Goal: Transaction & Acquisition: Purchase product/service

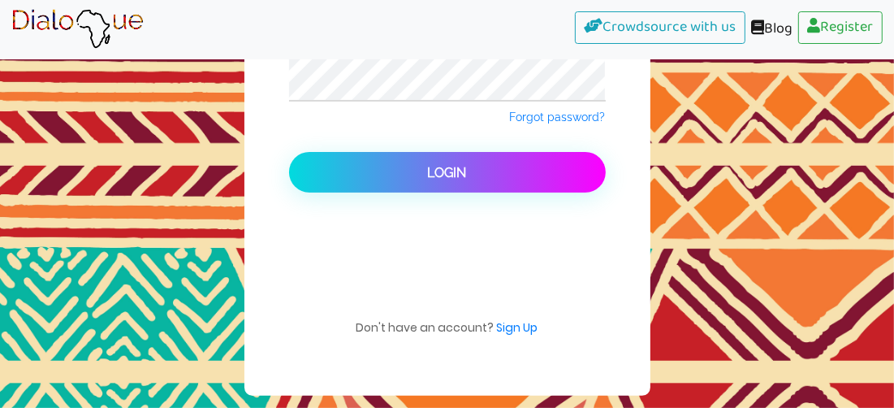
scroll to position [162, 0]
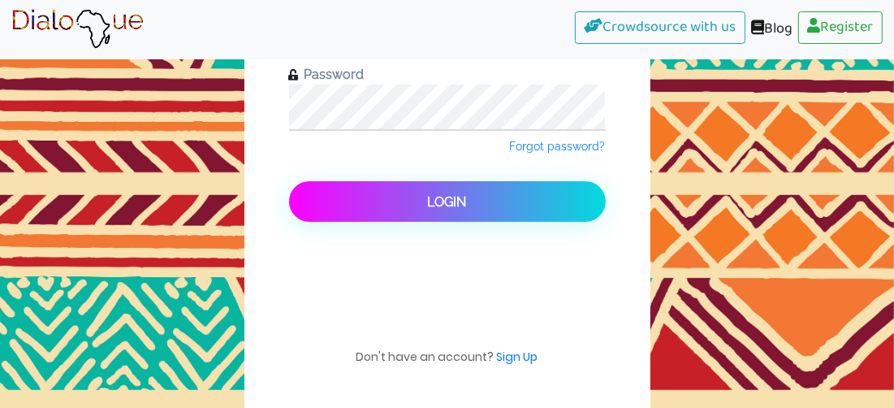
click at [473, 208] on button "Login" at bounding box center [447, 201] width 317 height 41
click at [492, 200] on button "Login" at bounding box center [447, 201] width 317 height 41
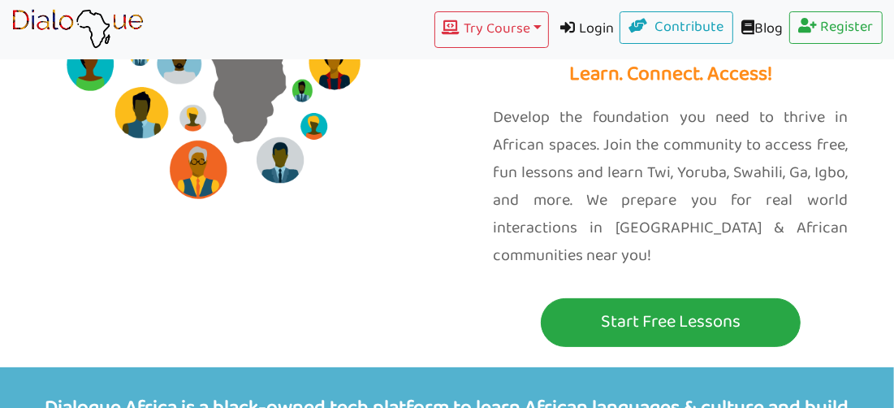
scroll to position [295, 0]
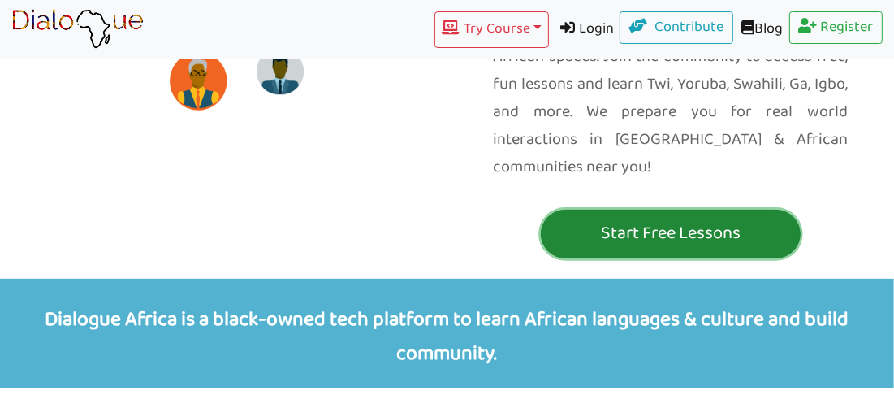
click at [689, 219] on p "Start Free Lessons" at bounding box center [671, 234] width 252 height 30
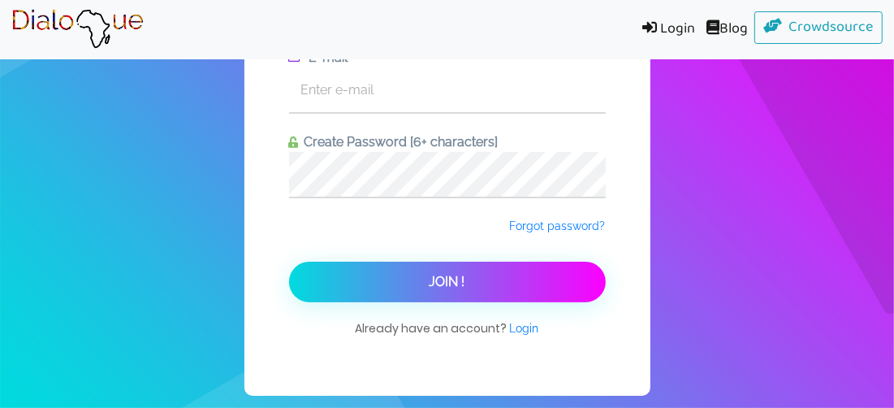
scroll to position [100, 0]
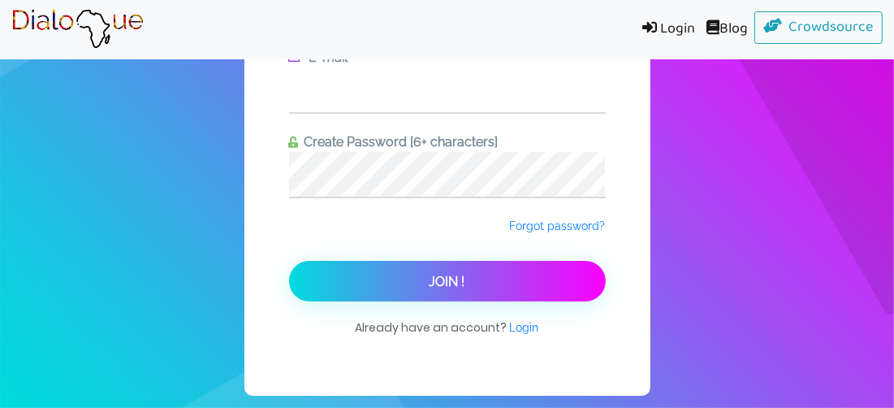
type input "daronansaotu2009@gmail.com"
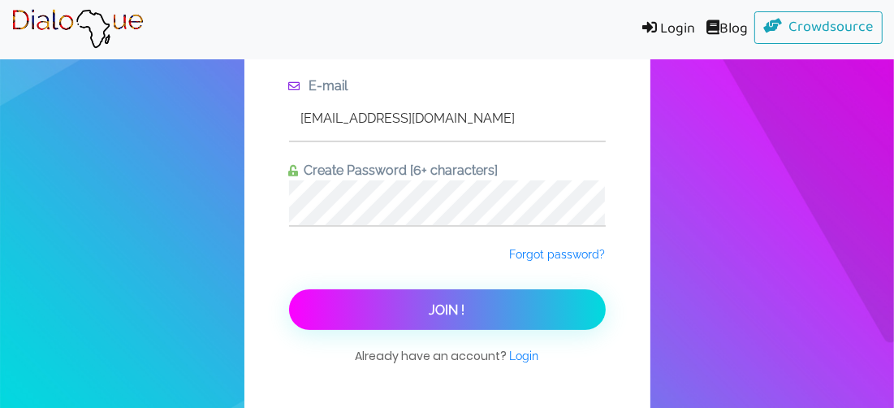
click at [468, 323] on button "Join !" at bounding box center [447, 309] width 317 height 41
click at [496, 305] on button "Join !" at bounding box center [447, 309] width 317 height 41
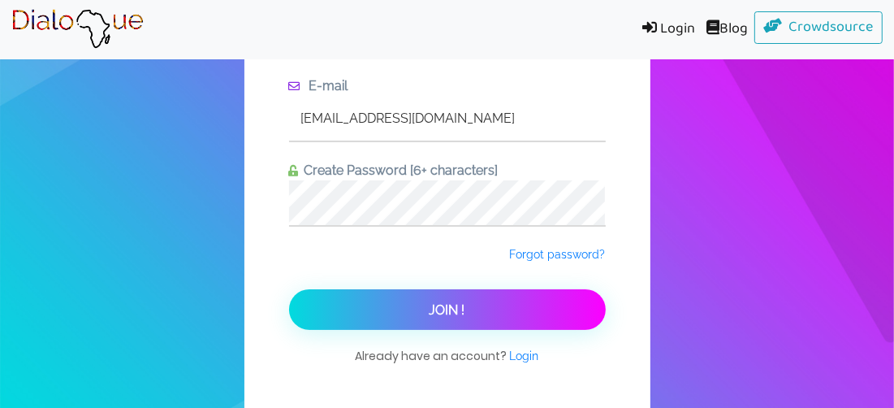
click at [664, 37] on link "Login" at bounding box center [665, 29] width 71 height 37
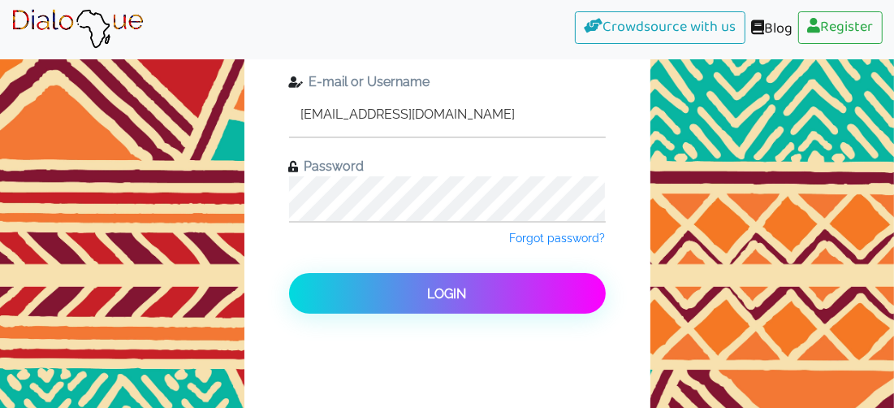
click at [289, 273] on button "Login" at bounding box center [447, 293] width 317 height 41
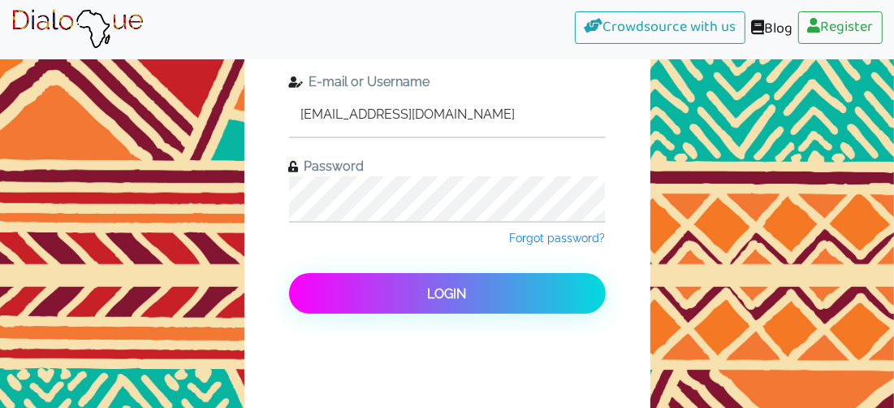
click at [454, 294] on span "Login" at bounding box center [447, 293] width 39 height 15
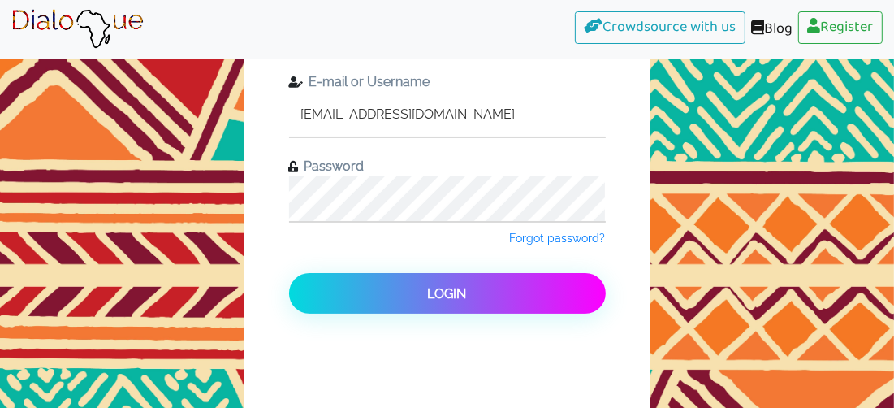
drag, startPoint x: 511, startPoint y: 111, endPoint x: 271, endPoint y: 97, distance: 240.9
click at [271, 97] on div "Member Login E-mail or Username daronansaotu2009@gmail.com Password Forgot pass…" at bounding box center [448, 229] width 406 height 575
drag, startPoint x: 527, startPoint y: 112, endPoint x: 210, endPoint y: 114, distance: 316.8
click at [210, 114] on div "Member Login E-mail or Username daronansaotu2009@gmail.com Password Forgot pass…" at bounding box center [447, 229] width 894 height 600
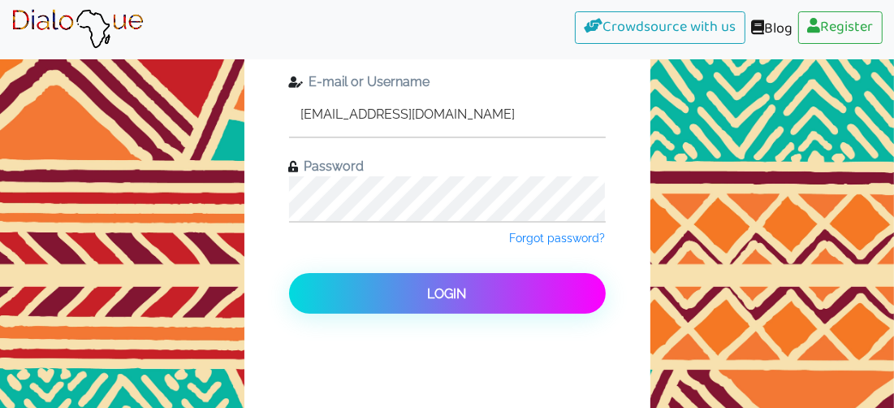
type input "daronansaotu2009@gmail.com"
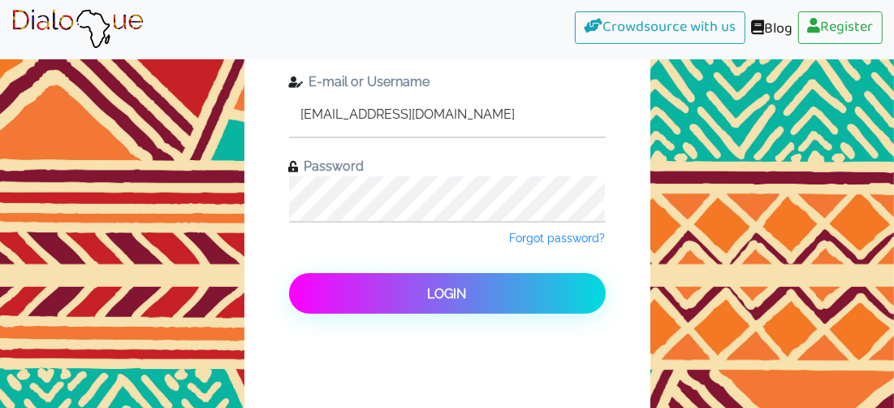
click at [411, 289] on button "Login" at bounding box center [447, 293] width 317 height 41
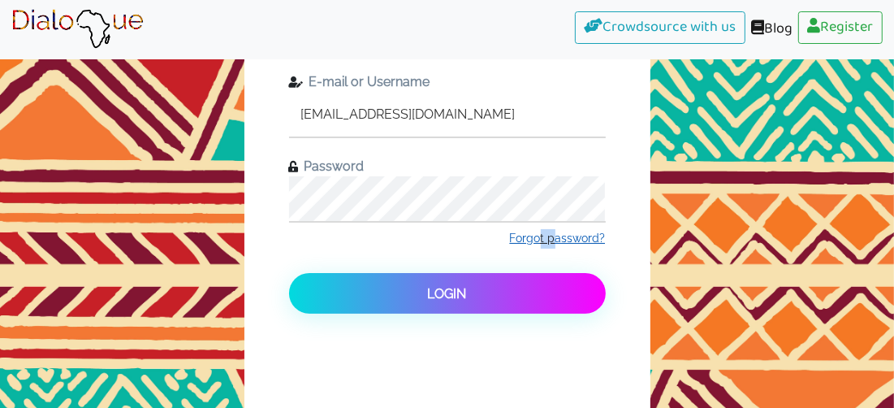
drag, startPoint x: 557, startPoint y: 248, endPoint x: 544, endPoint y: 236, distance: 17.3
click at [544, 236] on div "Forgot password?" at bounding box center [447, 248] width 317 height 51
click at [544, 236] on span "Forgot password?" at bounding box center [558, 238] width 96 height 13
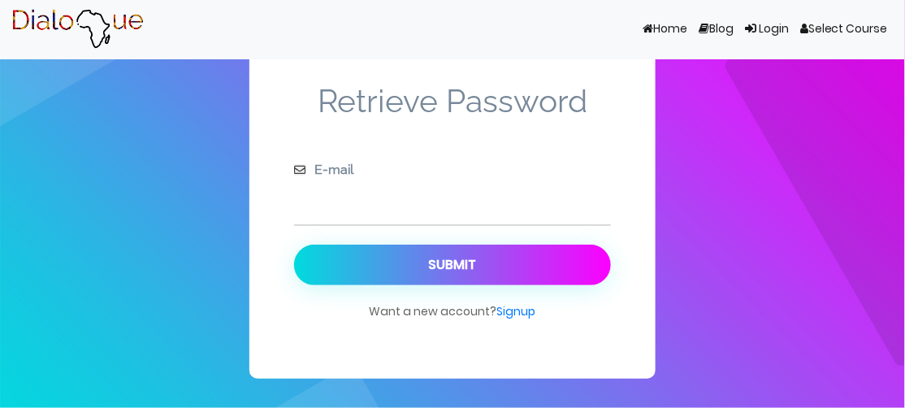
click at [560, 213] on input "text" at bounding box center [452, 202] width 317 height 45
type input "daronansaotu2009@gmail.com"
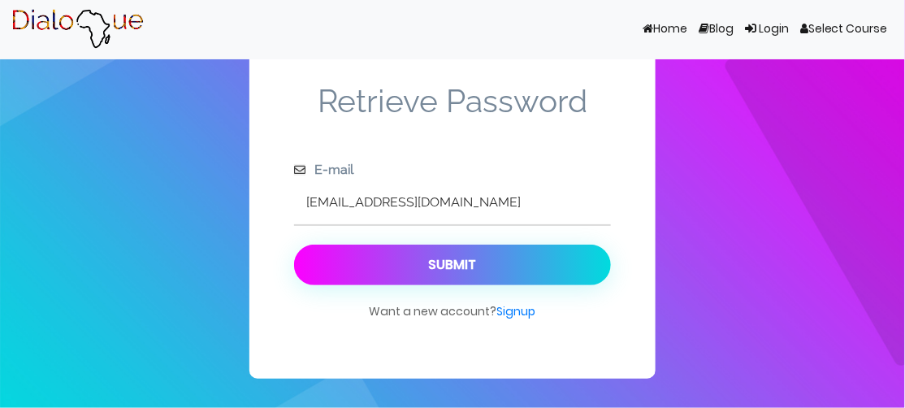
click at [462, 262] on div "Submit" at bounding box center [453, 264] width 48 height 15
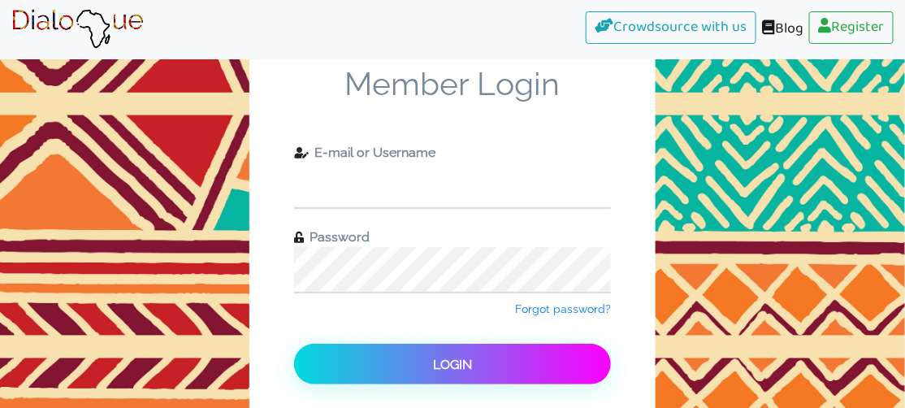
type input "daronansaotu2009@gmail.com"
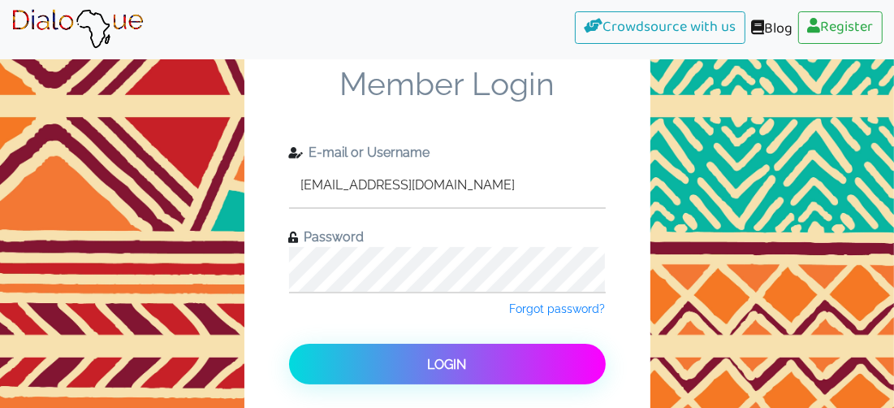
click at [208, 262] on div "Member Login E-mail or Username daronansaotu2009@gmail.com Password Forgot pass…" at bounding box center [447, 300] width 894 height 600
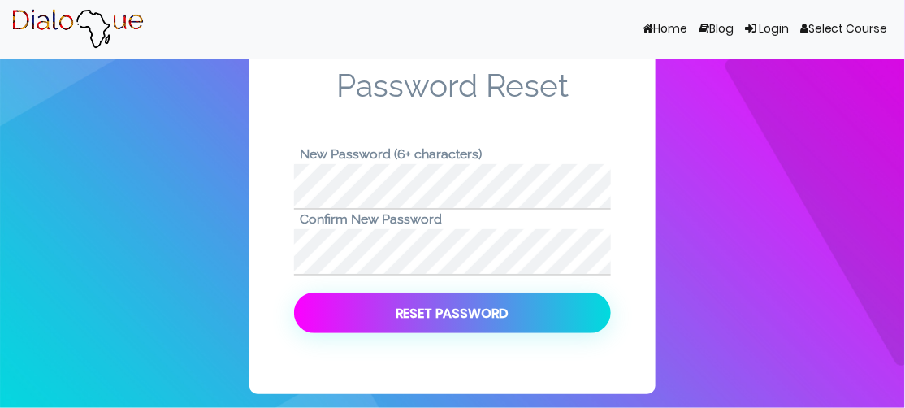
click at [387, 312] on button "Reset Password" at bounding box center [452, 312] width 317 height 41
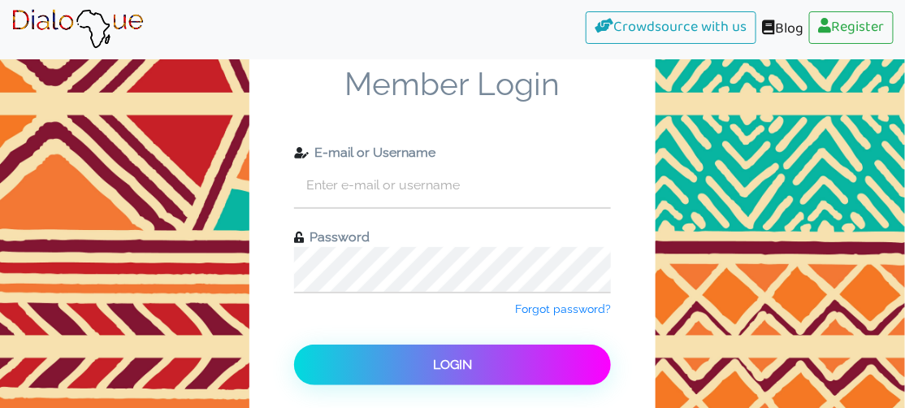
click at [144, 50] on img at bounding box center [77, 29] width 132 height 41
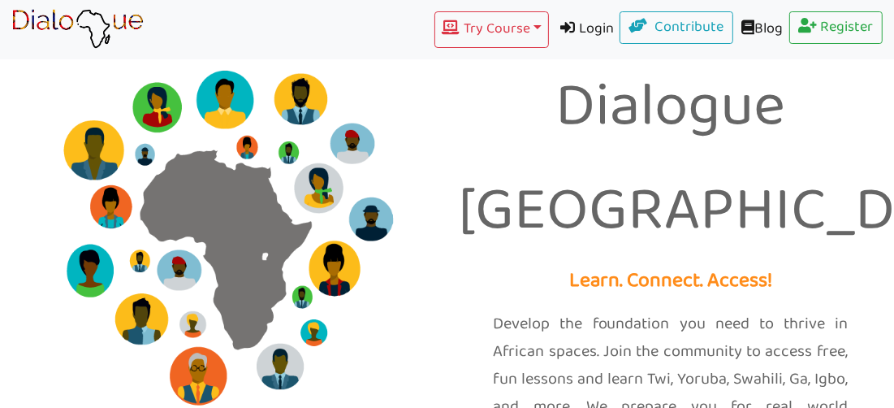
click at [581, 27] on link "Login" at bounding box center [584, 29] width 71 height 37
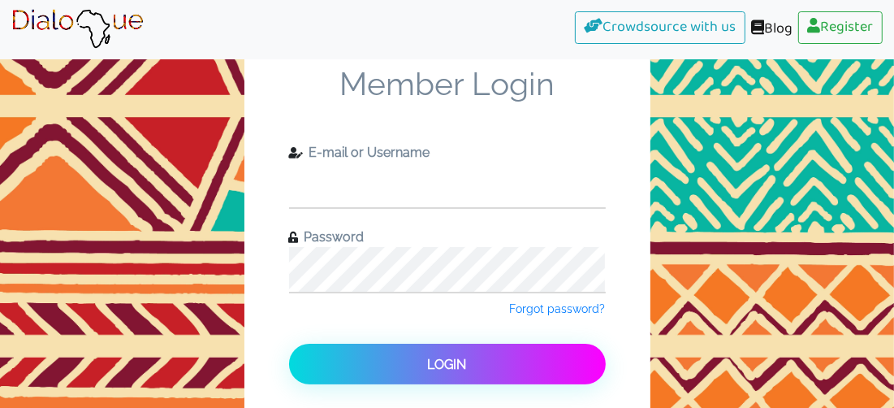
type input "daronansaotu2009@gmail.com"
click at [182, 276] on div "Member Login E-mail or Username daronansaotu2009@gmail.com Password Forgot pass…" at bounding box center [447, 300] width 894 height 600
click at [289, 344] on button "Login" at bounding box center [447, 364] width 317 height 41
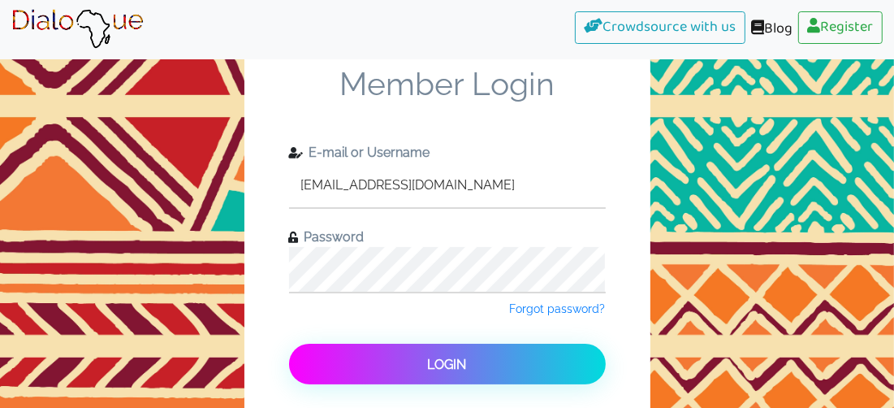
click at [331, 353] on button "Login" at bounding box center [447, 364] width 317 height 41
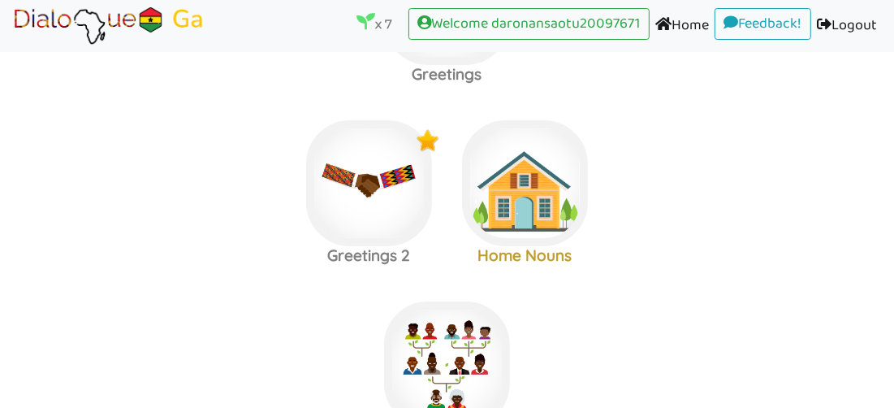
scroll to position [177, 0]
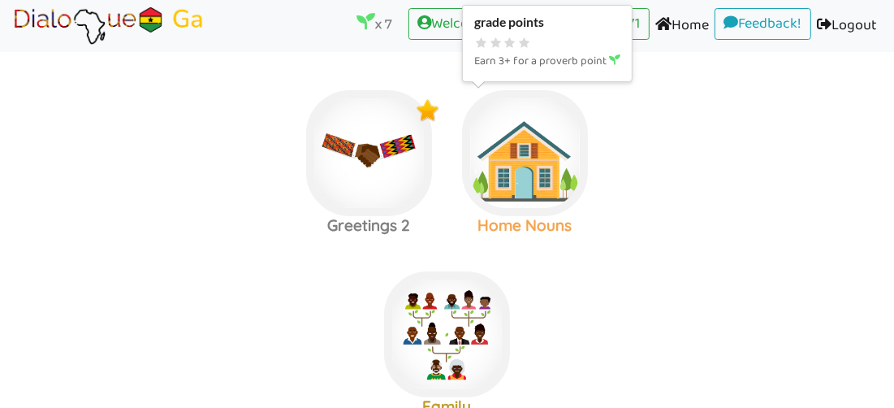
click at [561, 175] on img at bounding box center [525, 153] width 126 height 126
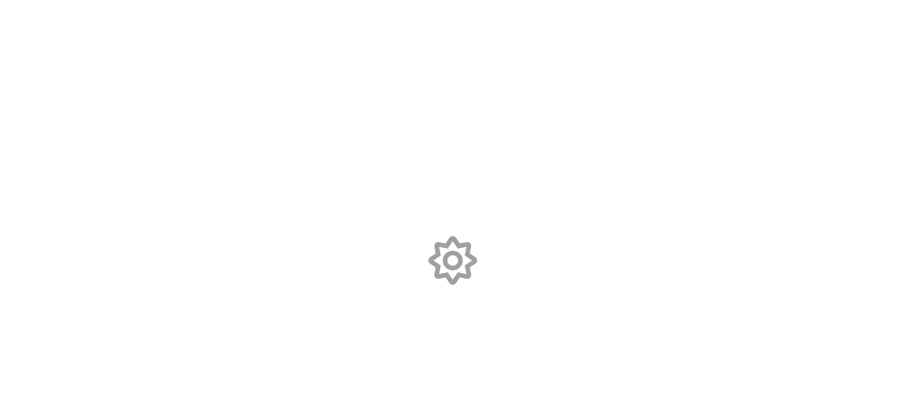
click at [561, 175] on body at bounding box center [452, 204] width 905 height 408
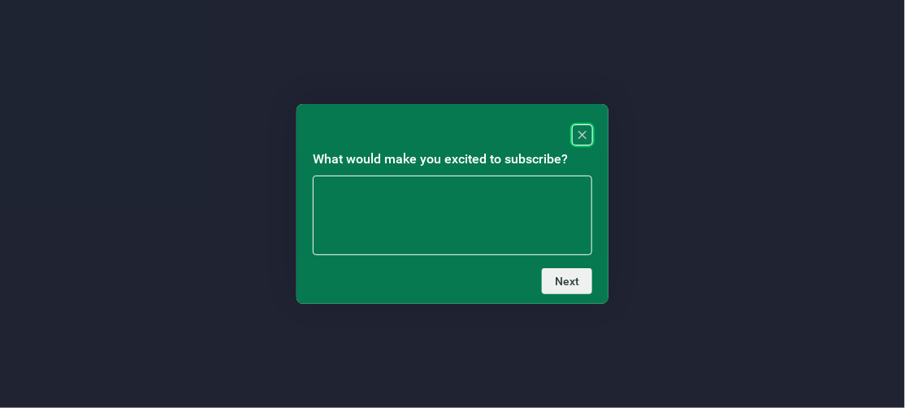
click at [586, 132] on icon "Close" at bounding box center [582, 135] width 8 height 8
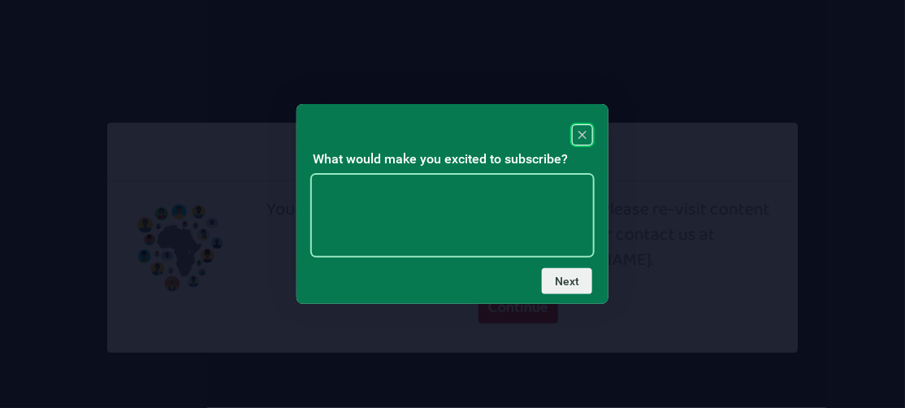
click at [530, 193] on textarea at bounding box center [452, 215] width 279 height 80
